Goal: Transaction & Acquisition: Purchase product/service

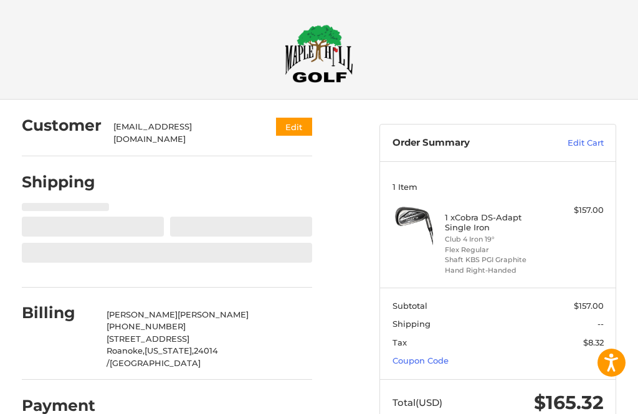
select select "**"
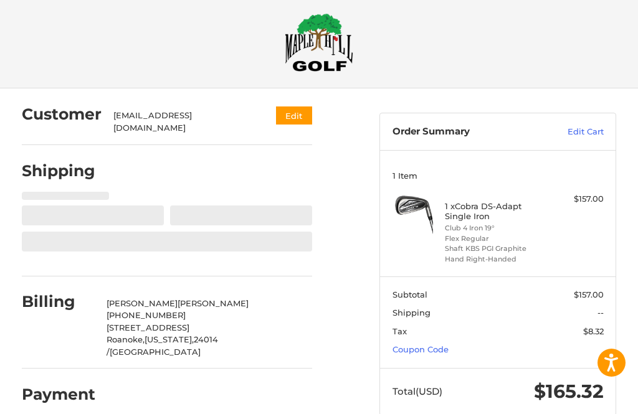
scroll to position [34, 0]
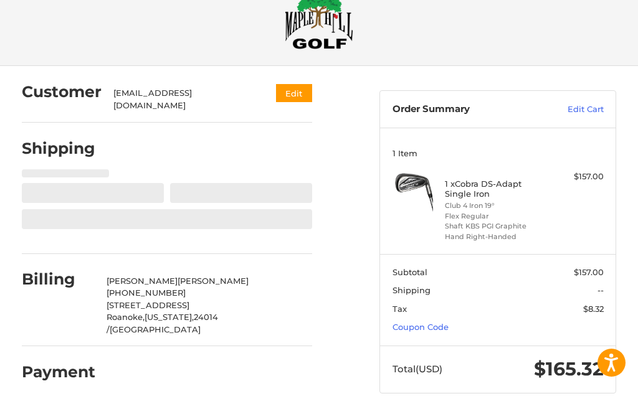
select select "**"
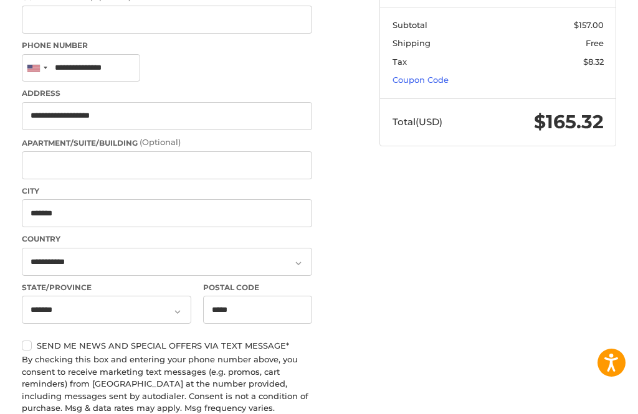
scroll to position [294, 0]
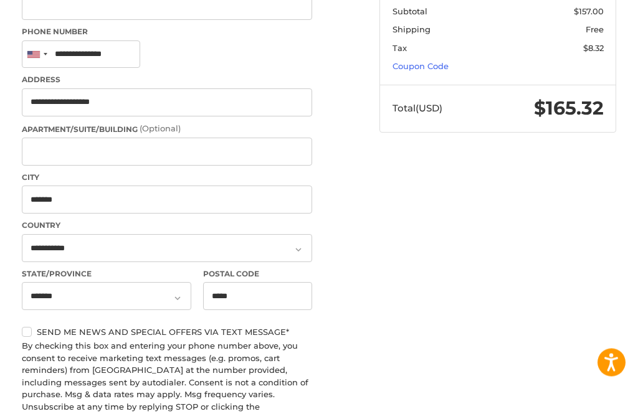
click at [21, 328] on div "Customer [EMAIL_ADDRESS][DOMAIN_NAME] Edit Shipping Shipping Address First Name…" at bounding box center [191, 308] width 358 height 1004
click at [22, 328] on label "Send me news and special offers via text message*" at bounding box center [167, 333] width 291 height 10
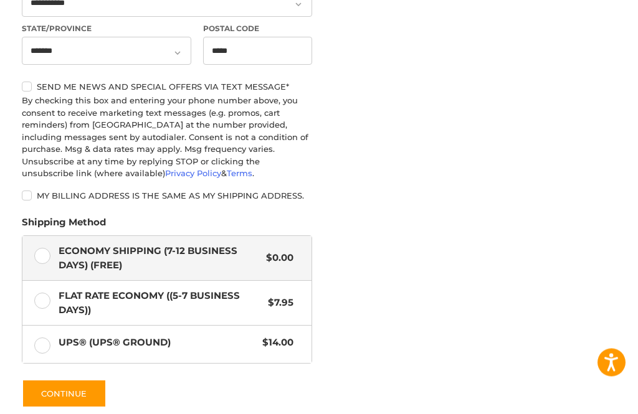
scroll to position [540, 0]
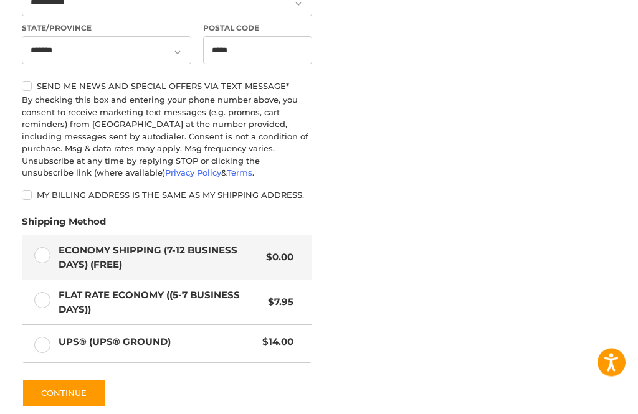
click at [35, 288] on label "Flat Rate Economy ((5-7 Business Days)) $7.95" at bounding box center [167, 303] width 290 height 44
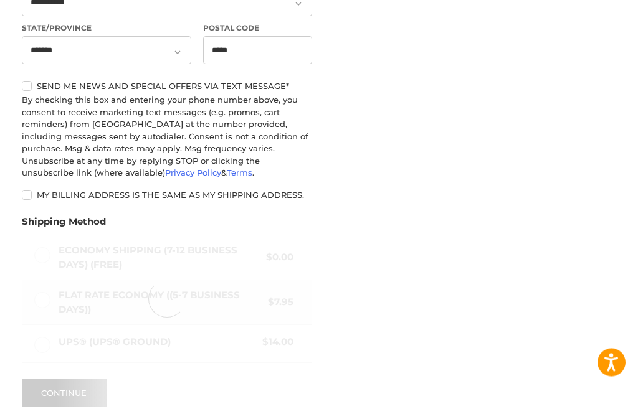
scroll to position [541, 0]
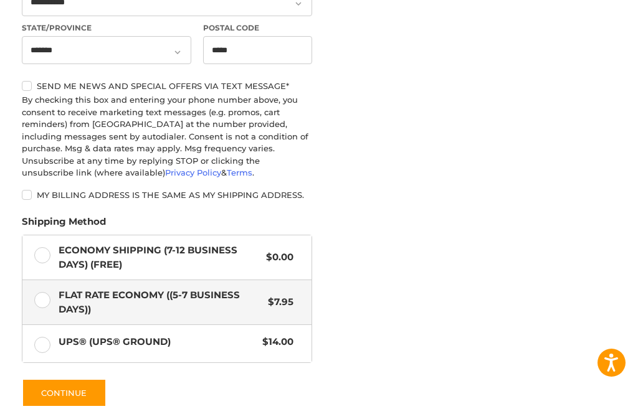
click at [39, 335] on label "UPS® (UPS® Ground) $14.00" at bounding box center [167, 343] width 290 height 37
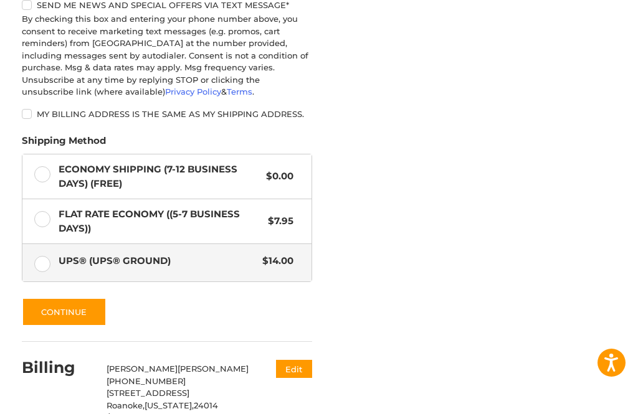
scroll to position [649, 0]
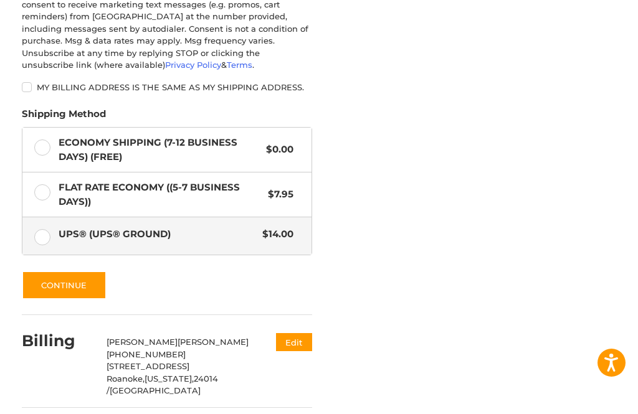
click at [76, 271] on button "Continue" at bounding box center [64, 285] width 85 height 29
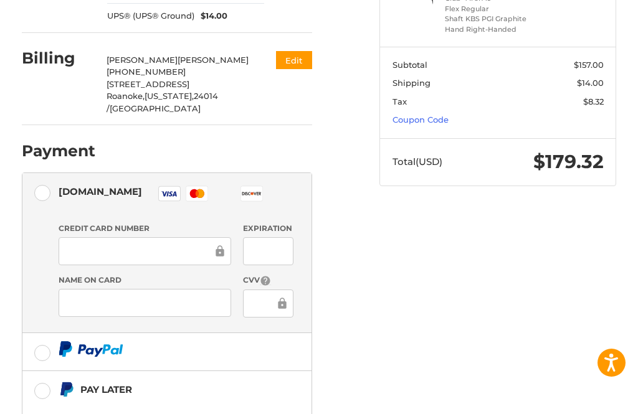
scroll to position [239, 0]
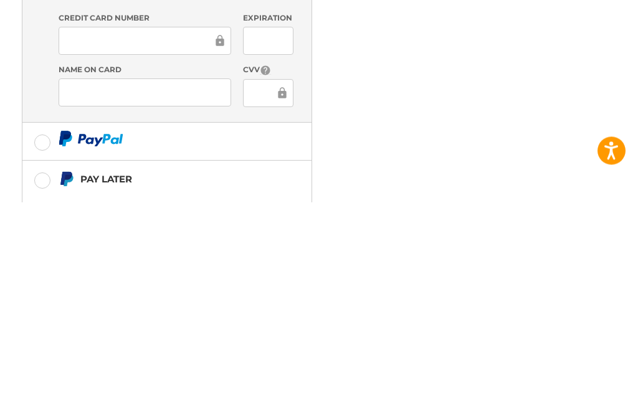
click at [281, 292] on icon at bounding box center [282, 306] width 12 height 28
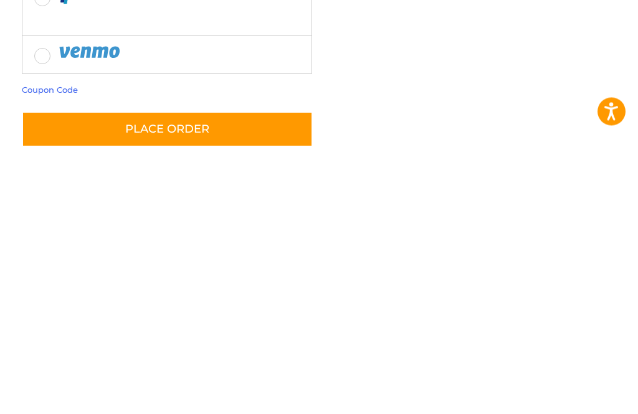
click at [213, 363] on button "Place Order" at bounding box center [167, 381] width 291 height 36
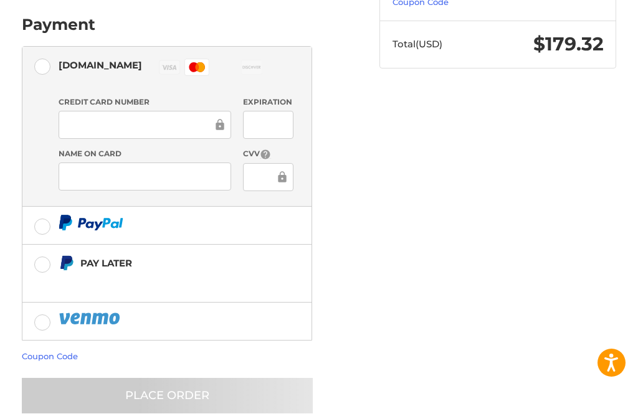
scroll to position [32, 0]
